Goal: Task Accomplishment & Management: Use online tool/utility

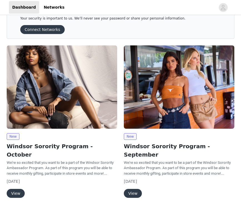
scroll to position [33, 0]
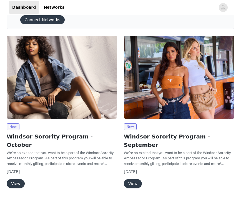
click at [15, 179] on button "View" at bounding box center [16, 183] width 18 height 9
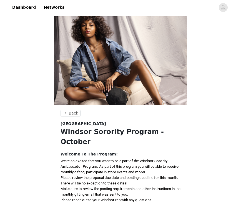
scroll to position [99, 0]
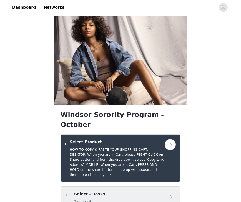
click at [170, 139] on button "button" at bounding box center [170, 144] width 11 height 11
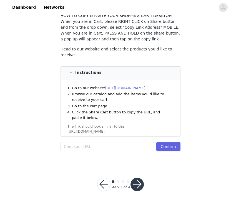
scroll to position [39, 0]
